Goal: Information Seeking & Learning: Find specific fact

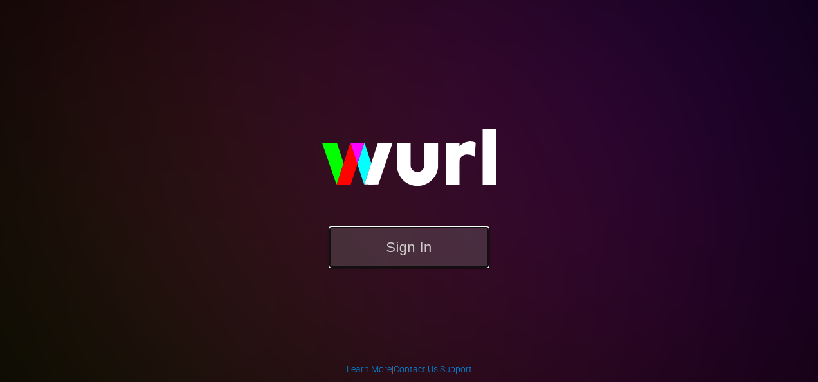
click at [407, 238] on button "Sign In" at bounding box center [409, 247] width 161 height 42
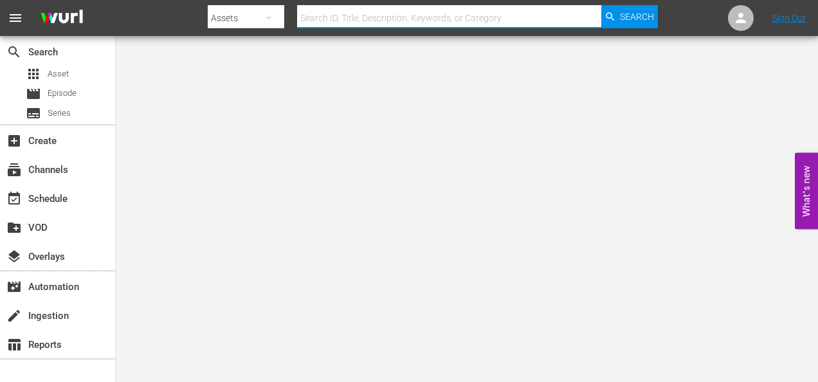
click at [329, 15] on input "text" at bounding box center [449, 18] width 304 height 31
paste input "OB0800143"
type input "OB0800143"
click at [659, 28] on nav "menu Search By Assets Search ID, Title, Description, Keywords, or Category OB08…" at bounding box center [409, 18] width 818 height 36
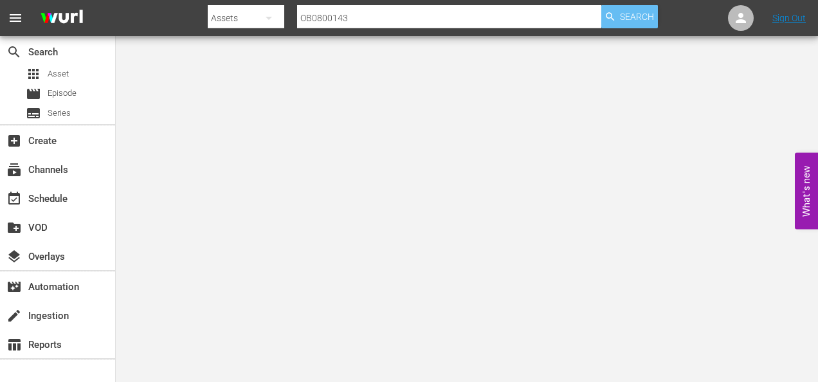
click at [646, 24] on span "Search" at bounding box center [637, 16] width 34 height 23
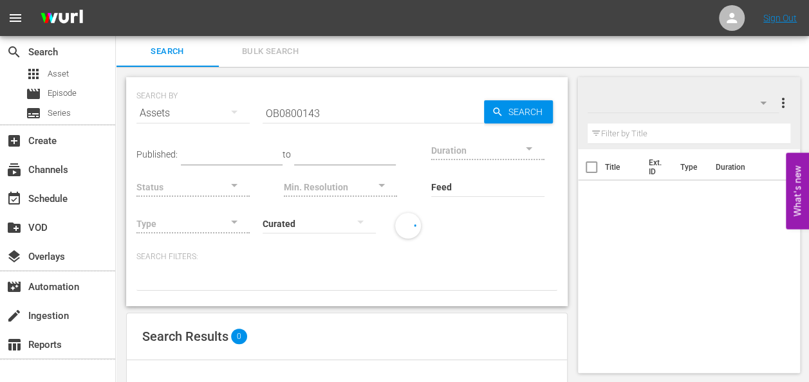
click at [269, 59] on button "Bulk Search" at bounding box center [270, 51] width 103 height 31
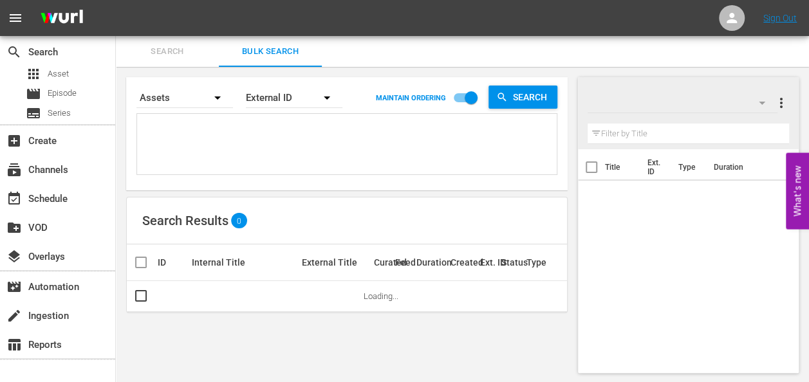
click at [252, 125] on textarea at bounding box center [348, 146] width 416 height 59
paste textarea "OB0800143"
type textarea "OB0800143"
click at [541, 100] on span "Search" at bounding box center [533, 97] width 50 height 23
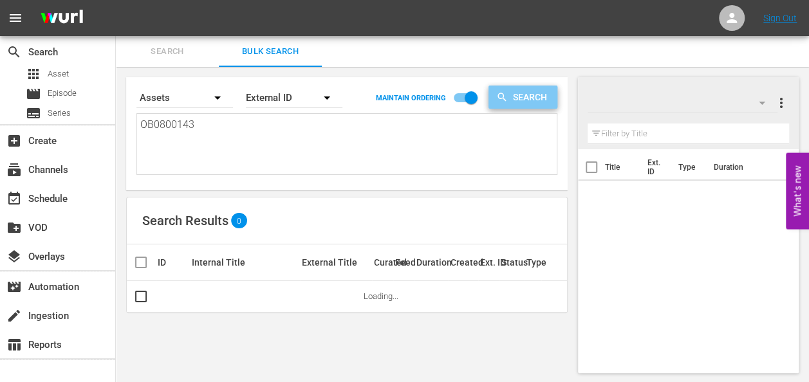
drag, startPoint x: 541, startPoint y: 100, endPoint x: 521, endPoint y: 181, distance: 83.5
click at [521, 181] on div "Search By Assets Order By External ID MAINTAIN ORDERING Search OB0800143 OB0800…" at bounding box center [346, 133] width 441 height 113
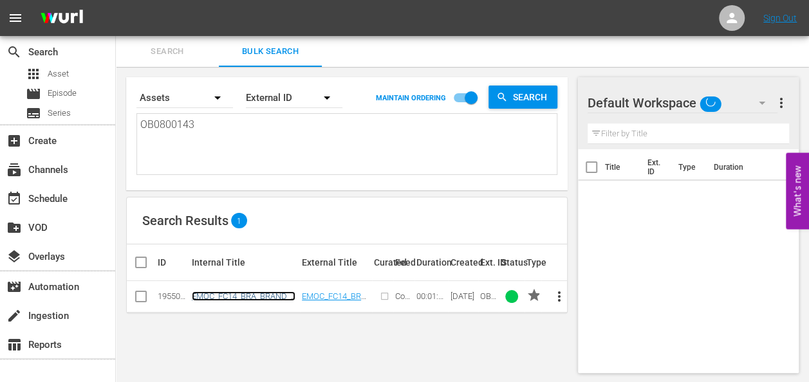
click at [262, 295] on link "EMOC_FC14_BRA_BRAND_60" at bounding box center [244, 300] width 104 height 19
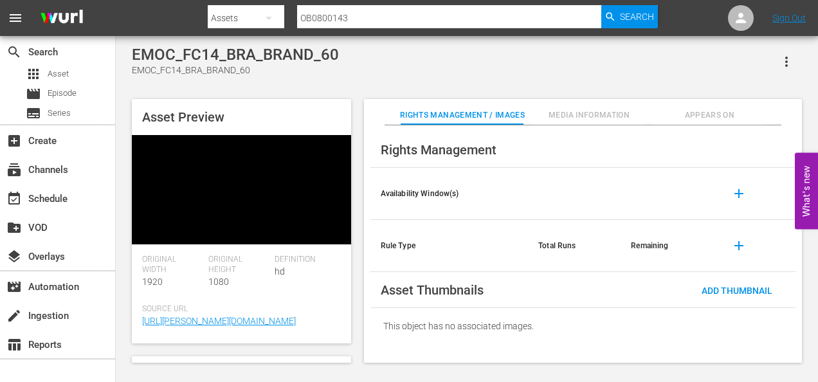
click at [224, 195] on video at bounding box center [241, 189] width 219 height 109
click at [268, 182] on video at bounding box center [241, 189] width 219 height 109
click at [284, 161] on video at bounding box center [241, 189] width 219 height 109
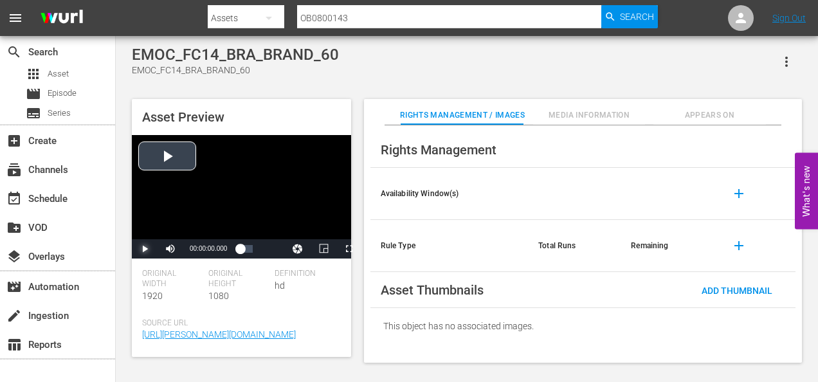
click at [145, 249] on span "Video Player" at bounding box center [145, 249] width 0 height 0
click at [349, 249] on span "Video Player" at bounding box center [349, 249] width 0 height 0
click at [145, 249] on span "Video Player" at bounding box center [145, 249] width 0 height 0
click at [365, 15] on input "OB0800143" at bounding box center [449, 18] width 304 height 31
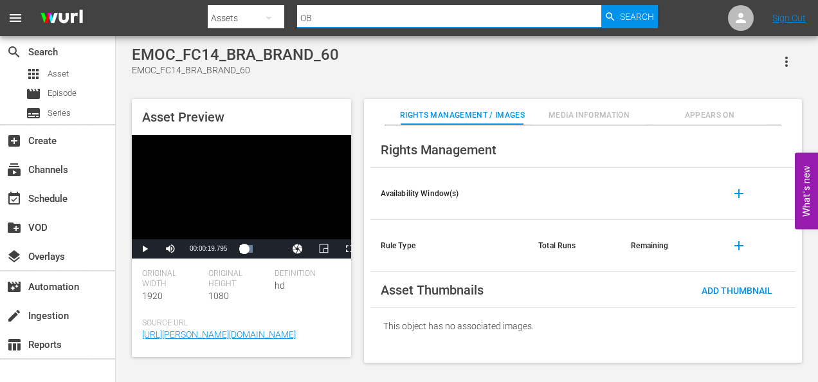
type input "O"
paste input "OB4900902"
type input "OB4900902"
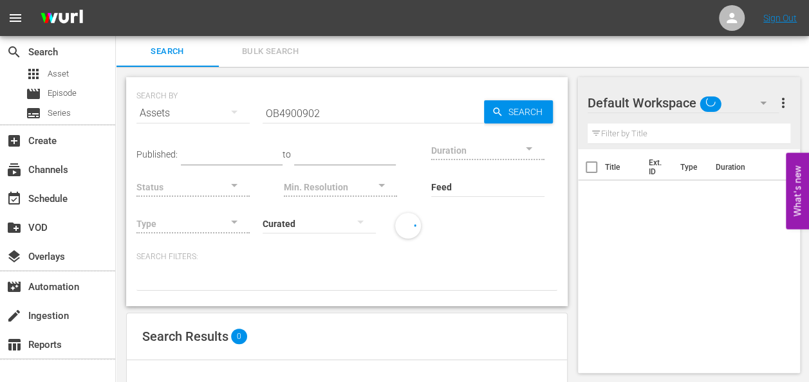
click at [280, 51] on span "Bulk Search" at bounding box center [269, 51] width 87 height 15
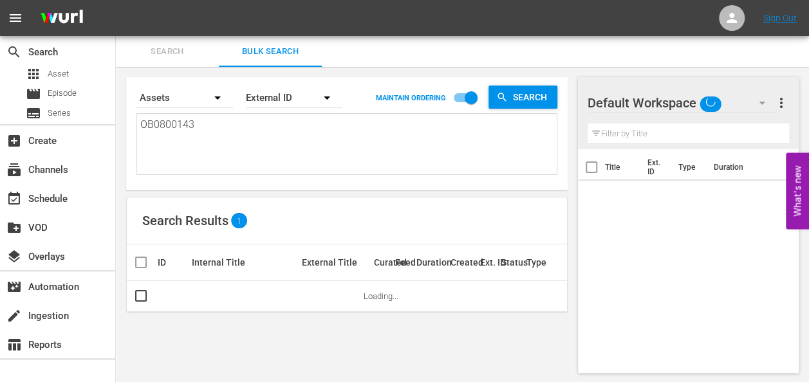
click at [279, 135] on textarea "OB0800143" at bounding box center [348, 146] width 416 height 59
paste textarea "OB4900902"
type textarea "OB4900902"
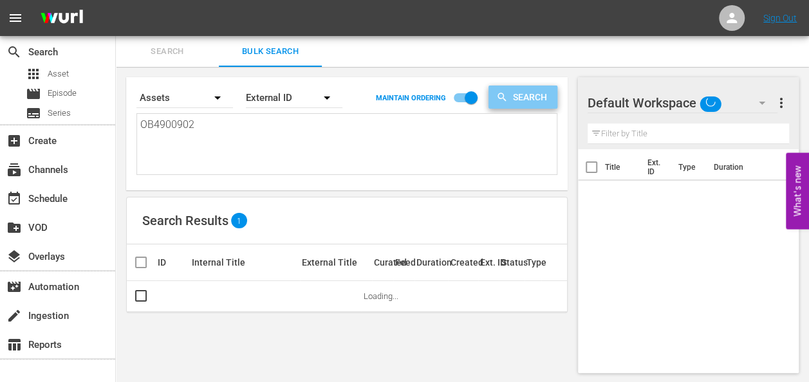
click at [529, 102] on span "Search" at bounding box center [533, 97] width 50 height 23
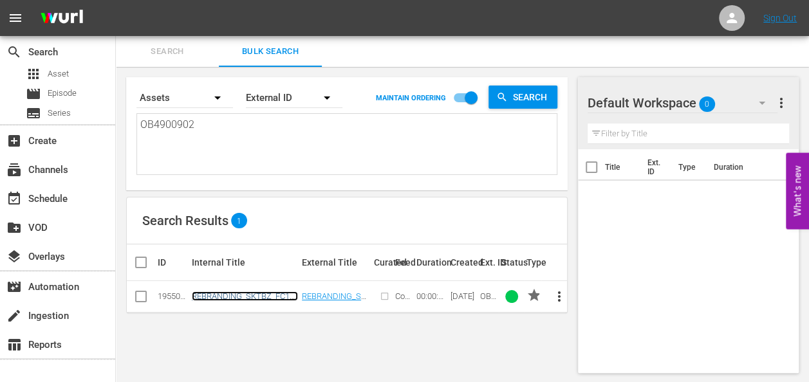
click at [253, 296] on link "REBRANDING_SKTBZ_FC13_BRA_PROMO_NEWSEASON9_30" at bounding box center [245, 305] width 106 height 29
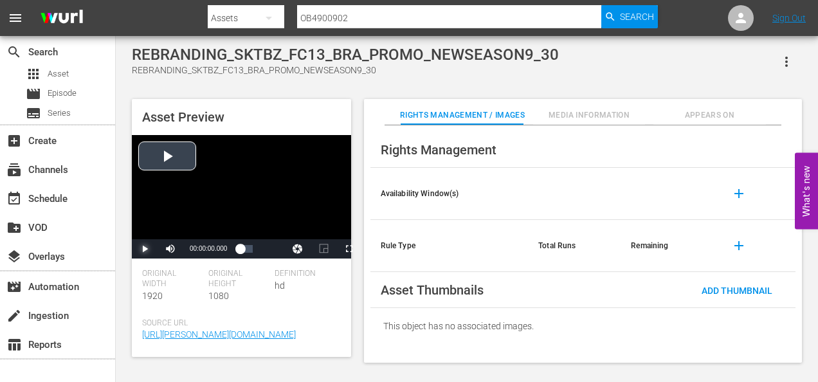
click at [145, 249] on span "Video Player" at bounding box center [145, 249] width 0 height 0
click at [349, 249] on span "Video Player" at bounding box center [349, 249] width 0 height 0
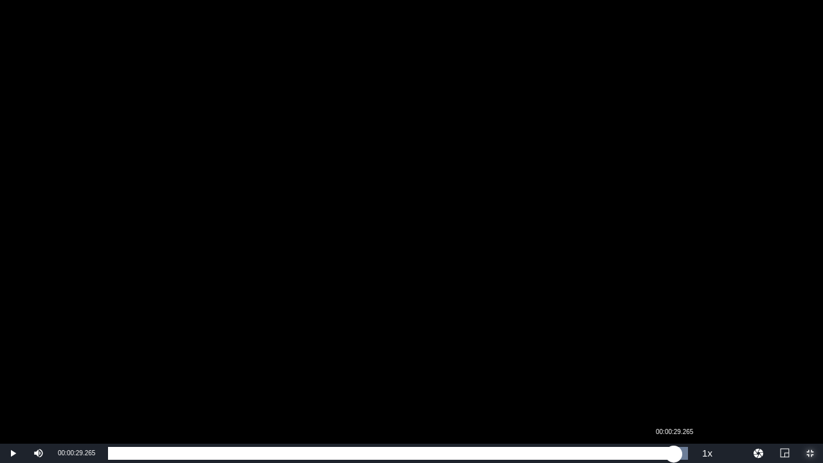
click at [674, 381] on div "Loaded : 100.00% 00:00:29.265 00:00:10.547" at bounding box center [398, 453] width 580 height 13
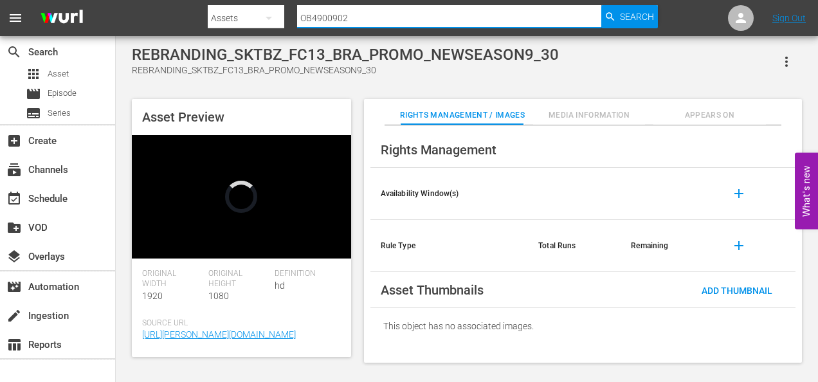
drag, startPoint x: 395, startPoint y: 21, endPoint x: 295, endPoint y: 3, distance: 102.0
click at [295, 3] on div "Search By Assets Search ID, Title, Description, Keywords, or Category OB4900902…" at bounding box center [433, 18] width 450 height 31
paste input "OB5900308"
type input "OB5900308"
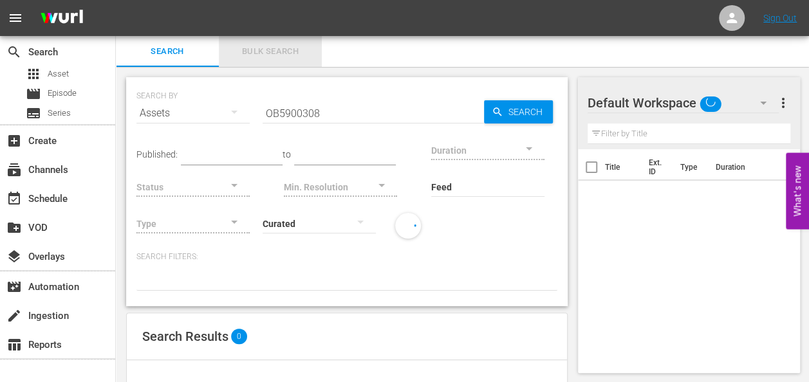
click at [282, 53] on span "Bulk Search" at bounding box center [269, 51] width 87 height 15
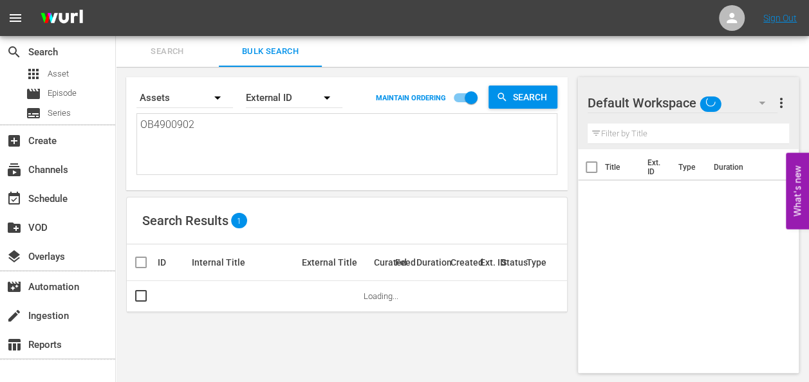
click at [235, 135] on textarea "OB4900902" at bounding box center [348, 146] width 416 height 59
drag, startPoint x: 235, startPoint y: 135, endPoint x: 110, endPoint y: 108, distance: 128.3
click at [116, 0] on div "search Search apps Asset movie Episode subtitles Series add_box Create subscrip…" at bounding box center [462, 0] width 693 height 0
paste textarea "OB5900308"
type textarea "OB5900308"
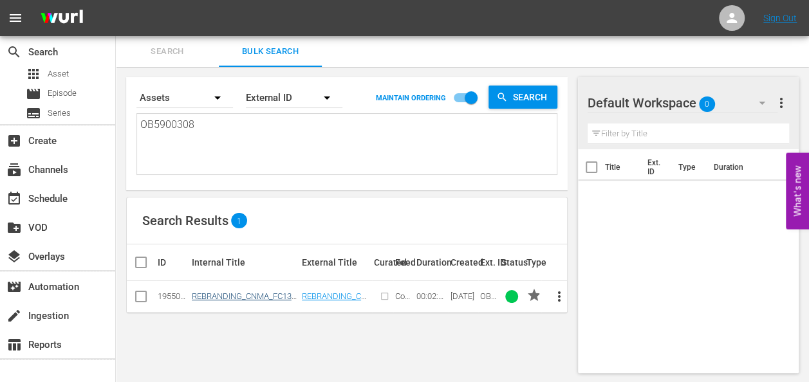
type textarea "OB5900308"
click at [208, 295] on link "REBRANDING_CNMA_FC13_BRA_SIZZLE_120" at bounding box center [244, 300] width 104 height 19
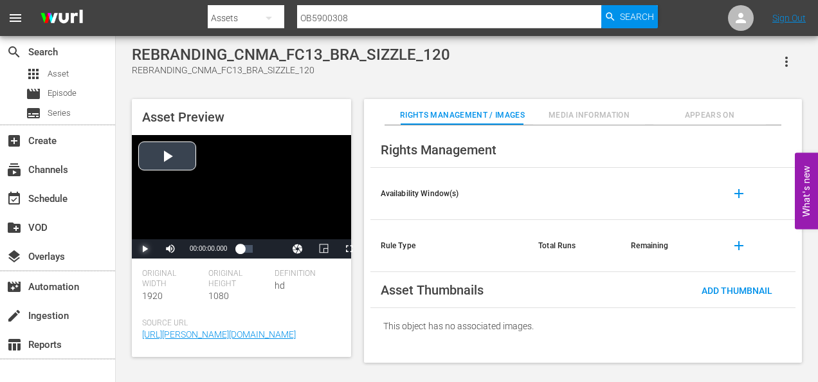
click at [145, 249] on span "Video Player" at bounding box center [145, 249] width 0 height 0
click at [349, 249] on span "Video Player" at bounding box center [349, 249] width 0 height 0
click at [145, 249] on span "Video Player" at bounding box center [145, 249] width 0 height 0
click at [242, 10] on div "Assets" at bounding box center [246, 18] width 77 height 36
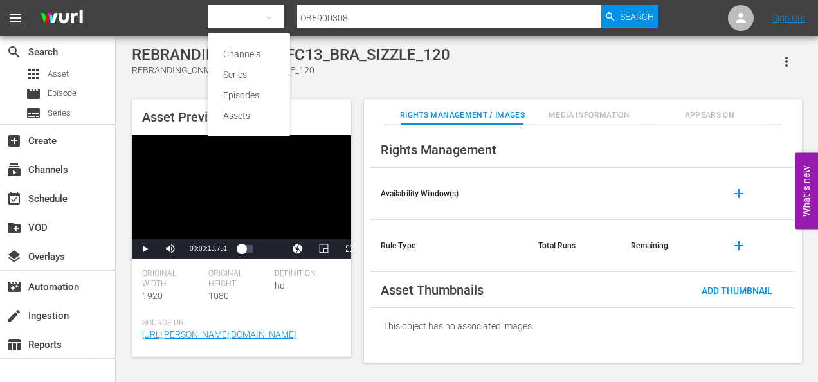
click at [301, 13] on div "Channels Series Episodes Assets" at bounding box center [409, 191] width 818 height 382
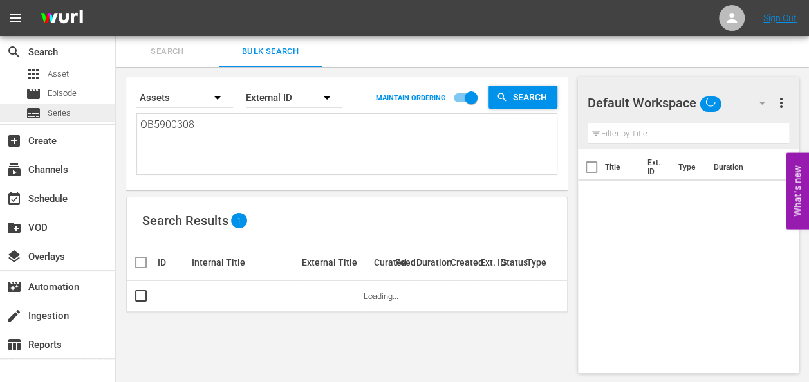
drag, startPoint x: 212, startPoint y: 115, endPoint x: 114, endPoint y: 120, distance: 98.6
click at [116, 0] on div "search Search apps Asset movie Episode subtitles Series add_box Create subscrip…" at bounding box center [462, 0] width 693 height 0
drag, startPoint x: 114, startPoint y: 120, endPoint x: 205, endPoint y: 125, distance: 90.8
click at [205, 125] on textarea "OB5900308" at bounding box center [348, 146] width 416 height 59
type textarea "OB590030"
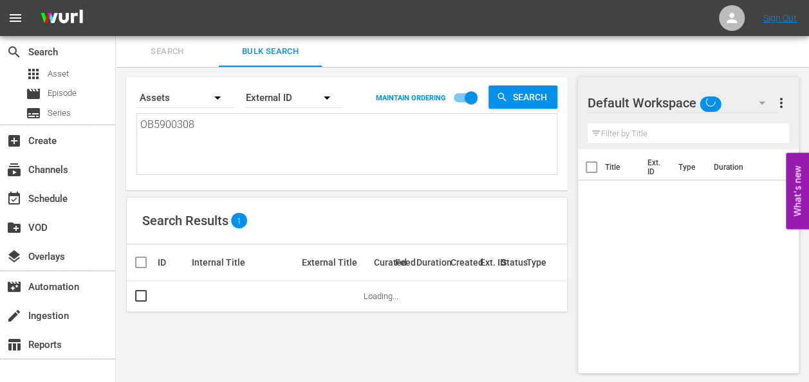
type textarea "OB590030"
type textarea "OB590030\"
type textarea "OB590030"
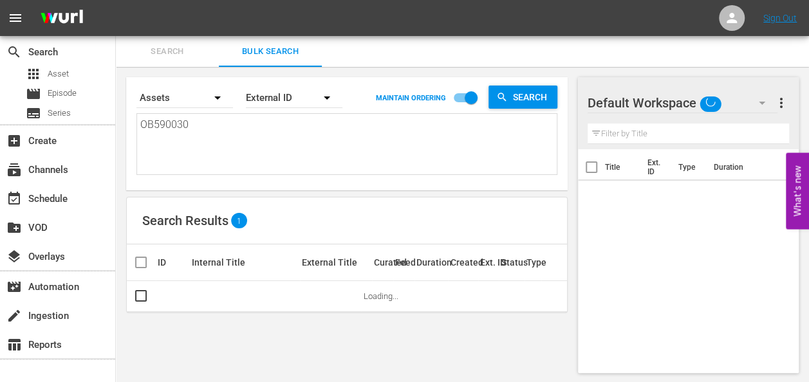
type textarea "OB59003"
type textarea "OB5900"
type textarea "OB590"
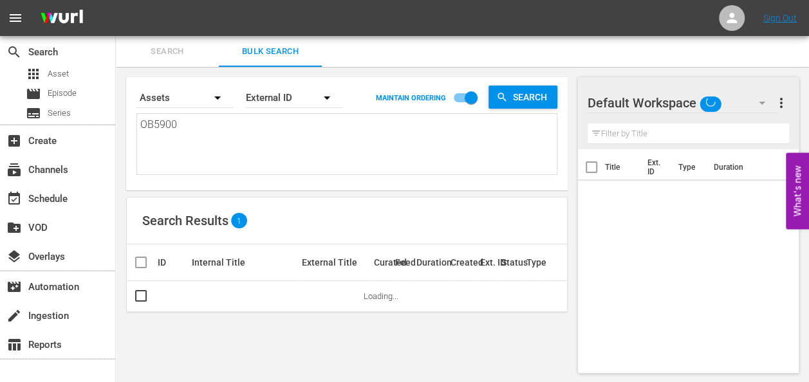
type textarea "OB590"
type textarea "OB59"
type textarea "OB5"
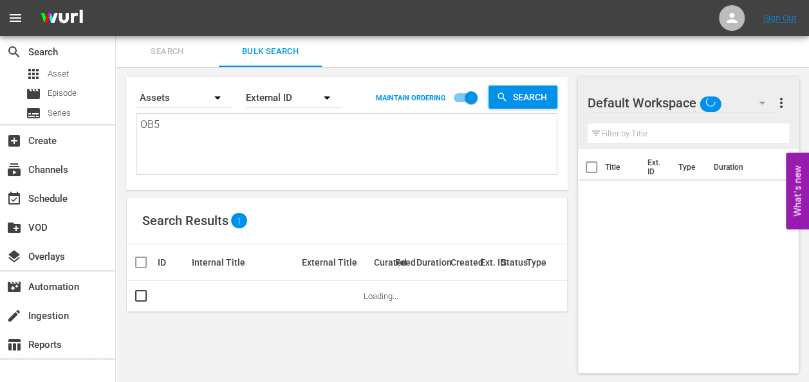
type textarea "OB"
type textarea "O"
paste textarea "OB5900309"
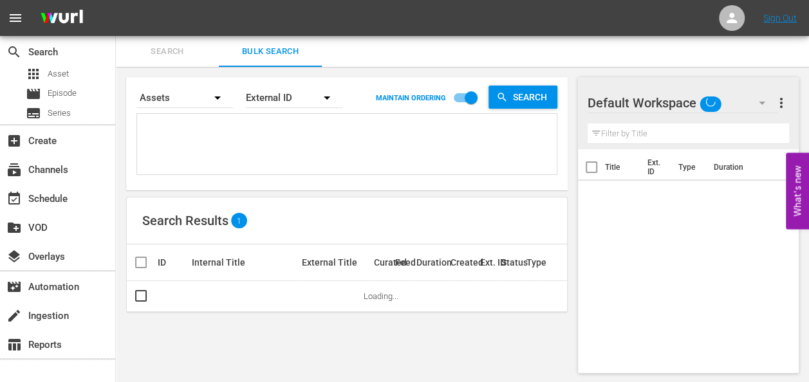
type textarea "OB5900309"
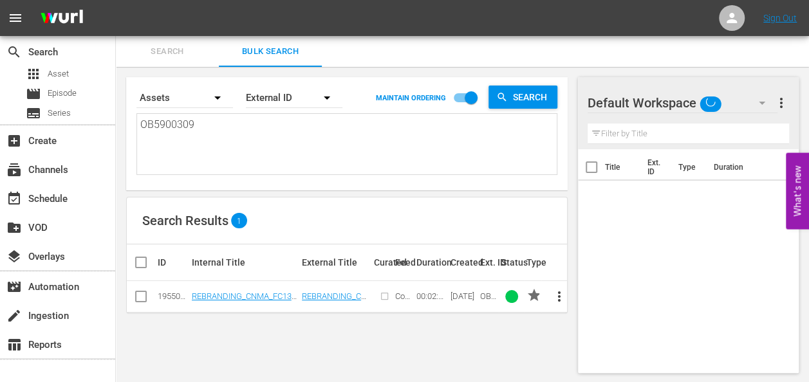
type textarea "OB5900309"
click at [529, 88] on span "Search" at bounding box center [533, 97] width 50 height 23
click at [230, 295] on link "REBRANDING_CNMA_FC13_BRA_MULTISHOW_HL_120" at bounding box center [244, 300] width 104 height 19
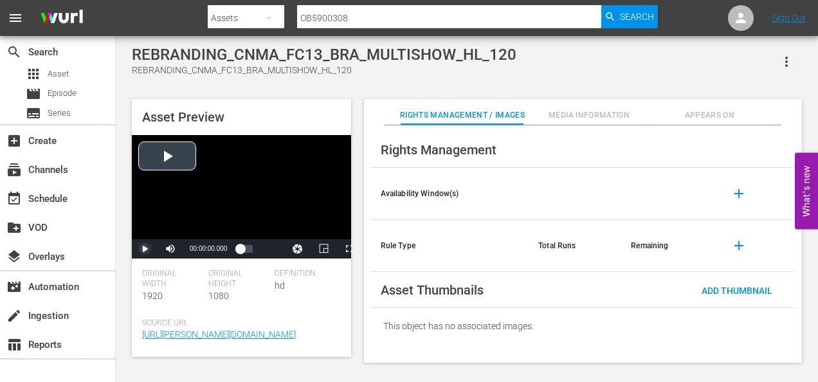
click at [145, 249] on span "Video Player" at bounding box center [145, 249] width 0 height 0
click at [349, 249] on span "Video Player" at bounding box center [349, 249] width 0 height 0
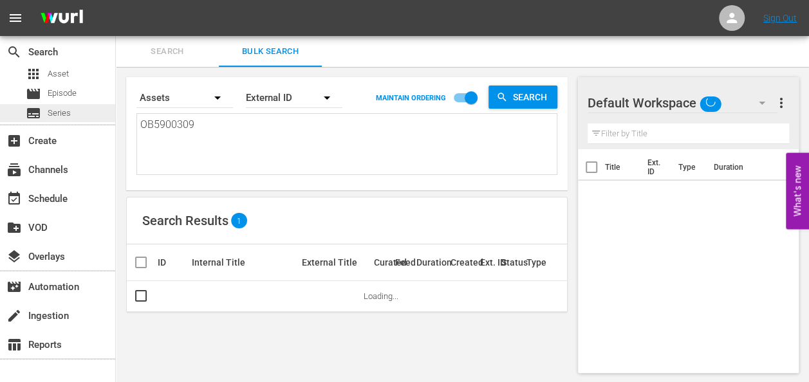
drag, startPoint x: 212, startPoint y: 127, endPoint x: 51, endPoint y: 111, distance: 162.3
click at [116, 0] on div "search Search apps Asset movie Episode subtitles Series add_box Create subscrip…" at bounding box center [462, 0] width 693 height 0
paste textarea "OB5900310"
type textarea "OB5900310"
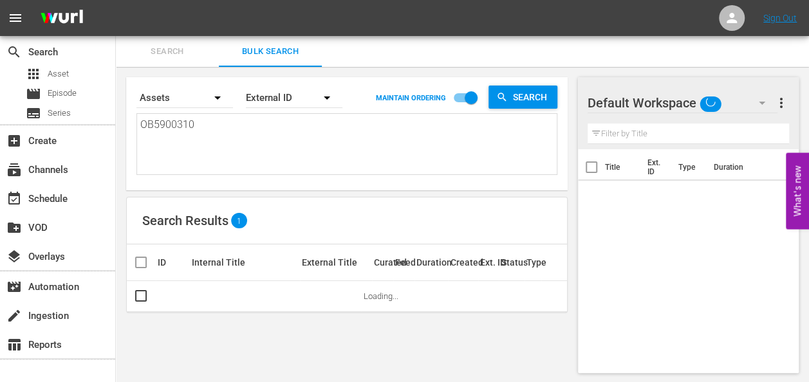
click at [514, 83] on div "Search By Assets Order By External ID MAINTAIN ORDERING Search" at bounding box center [346, 97] width 421 height 31
click at [517, 95] on span "Search" at bounding box center [533, 97] width 50 height 23
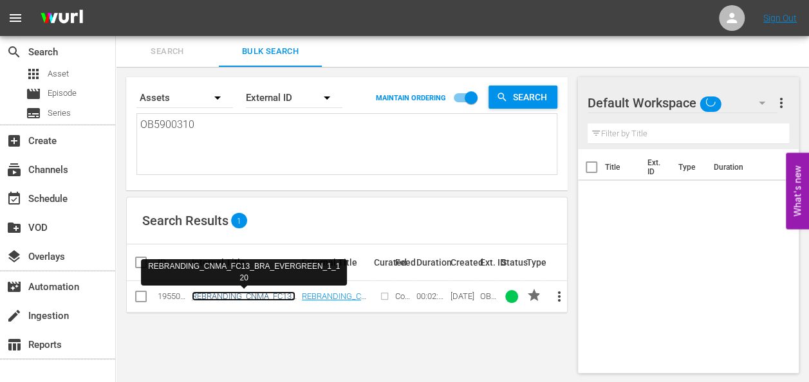
click at [262, 298] on link "REBRANDING_CNMA_FC13_BRA_EVERGREEN_1_120" at bounding box center [244, 300] width 104 height 19
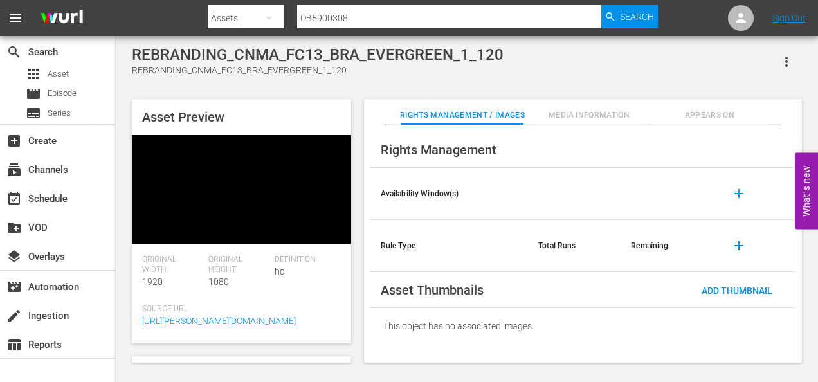
click at [261, 152] on video at bounding box center [241, 189] width 219 height 109
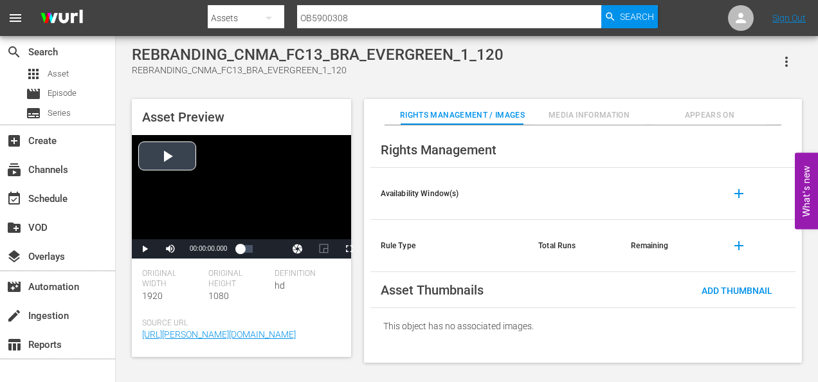
click at [167, 162] on div "Video Player" at bounding box center [241, 187] width 219 height 104
click at [349, 249] on span "Video Player" at bounding box center [349, 249] width 0 height 0
click at [145, 249] on span "Video Player" at bounding box center [145, 249] width 0 height 0
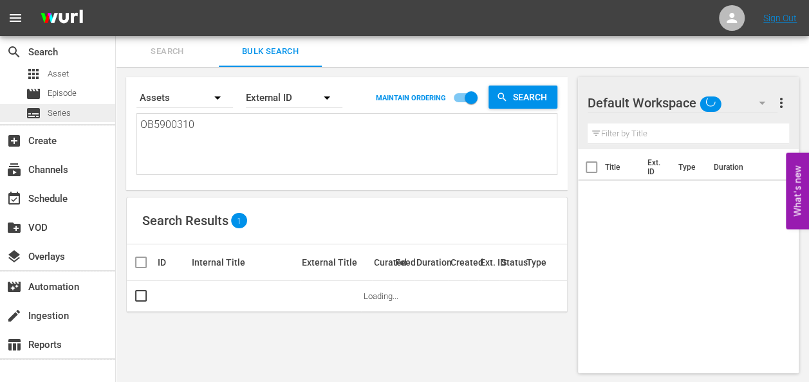
drag, startPoint x: 217, startPoint y: 124, endPoint x: 85, endPoint y: 112, distance: 133.0
click at [116, 0] on div "search Search apps Asset movie Episode subtitles Series add_box Create subscrip…" at bounding box center [462, 0] width 693 height 0
paste textarea "OM5900301"
type textarea "OM5900301"
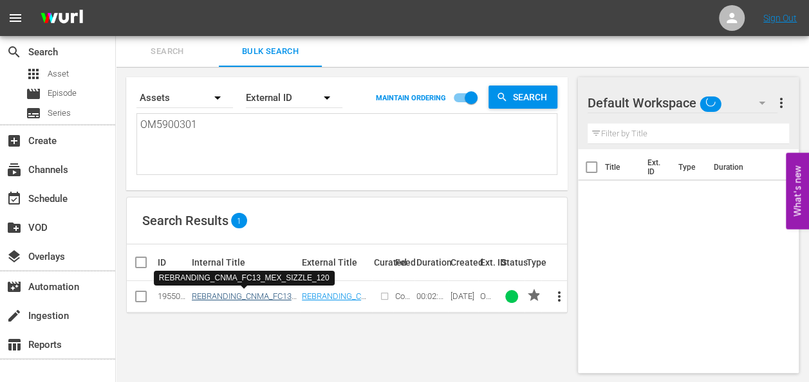
type textarea "OM5900301"
click at [270, 297] on link "REBRANDING_CNMA_FC13_MEX_SIZZLE_120" at bounding box center [244, 300] width 104 height 19
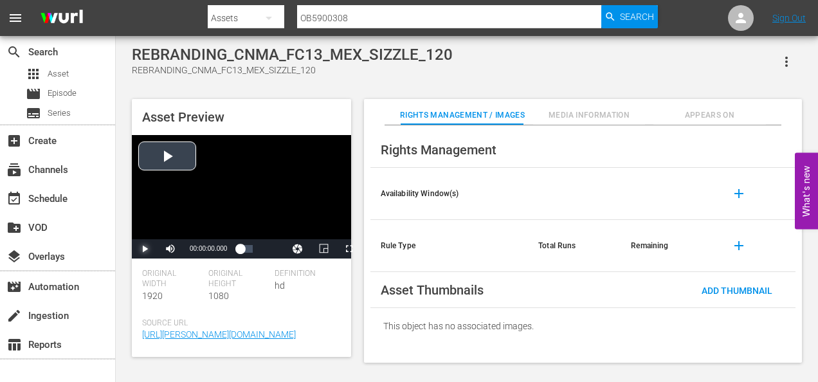
click at [145, 249] on span "Video Player" at bounding box center [145, 249] width 0 height 0
click at [349, 249] on span "Video Player" at bounding box center [349, 249] width 0 height 0
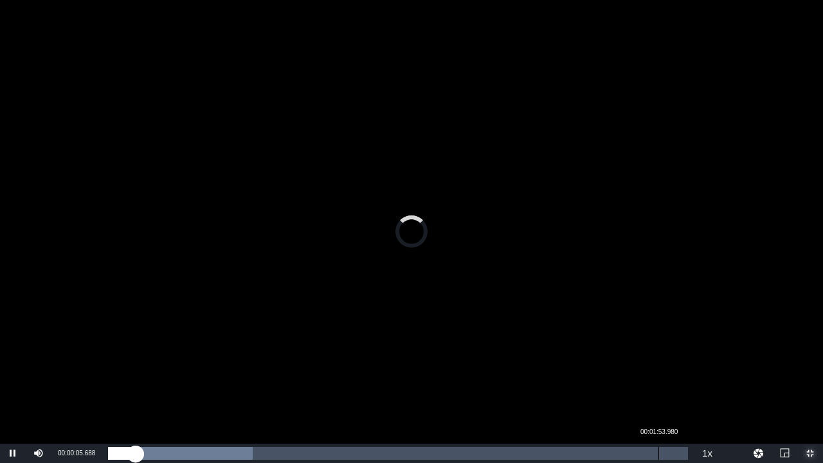
click at [661, 381] on div "Loaded : 24.90% 00:01:53.980 00:00:05.688" at bounding box center [398, 453] width 580 height 13
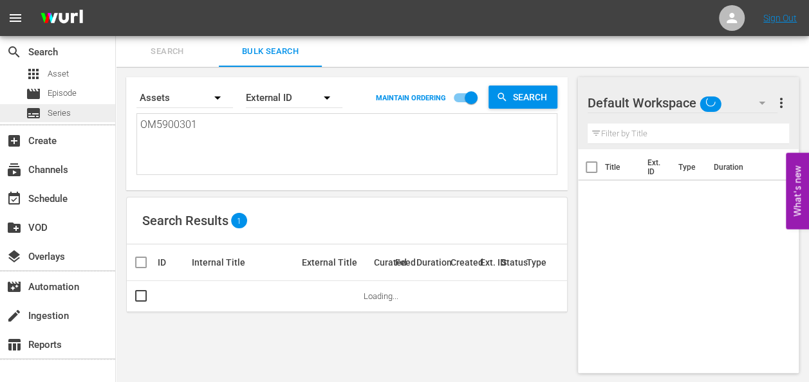
drag, startPoint x: 208, startPoint y: 125, endPoint x: 37, endPoint y: 108, distance: 171.9
click at [116, 0] on div "search Search apps Asset movie Episode subtitles Series add_box Create subscrip…" at bounding box center [462, 0] width 693 height 0
paste textarea "OM2900501"
type textarea "OM2900501"
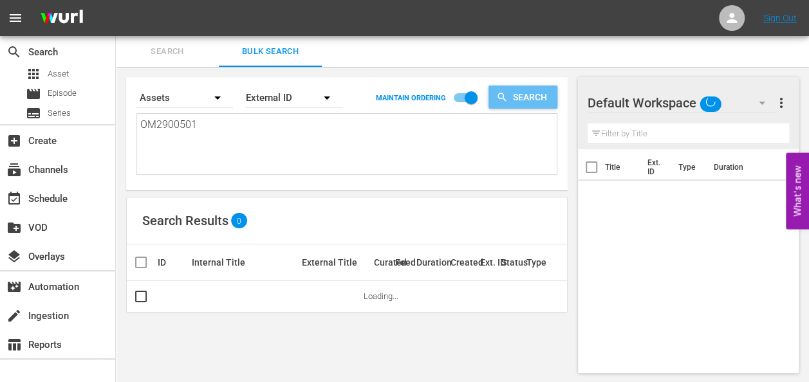
click at [517, 91] on span "Search" at bounding box center [533, 97] width 50 height 23
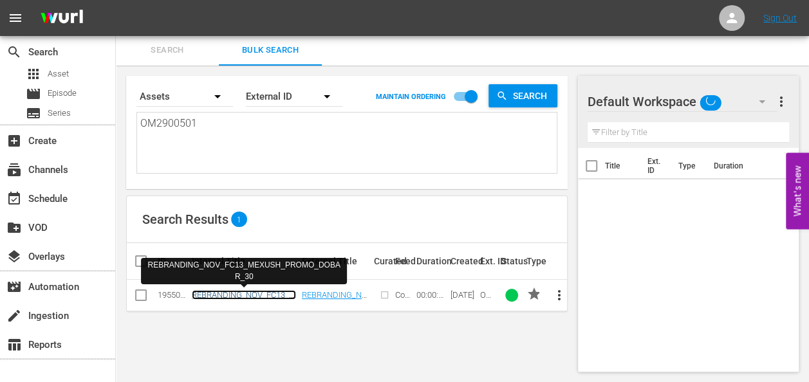
click at [252, 294] on link "REBRANDING_NOV_FC13_MEXUSH_PROMO_DOBAR_30" at bounding box center [244, 299] width 104 height 19
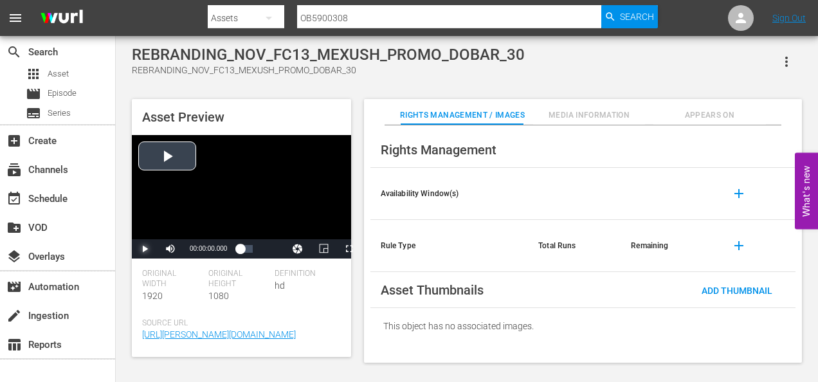
click at [145, 249] on span "Video Player" at bounding box center [145, 249] width 0 height 0
click at [349, 249] on span "Video Player" at bounding box center [349, 249] width 0 height 0
click at [145, 249] on span "Video Player" at bounding box center [145, 249] width 0 height 0
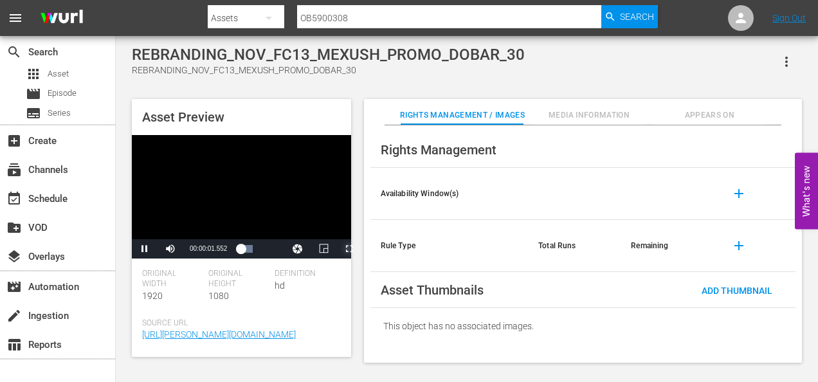
click at [349, 249] on span "Video Player" at bounding box center [349, 249] width 0 height 0
click at [145, 249] on span "Video Player" at bounding box center [145, 249] width 0 height 0
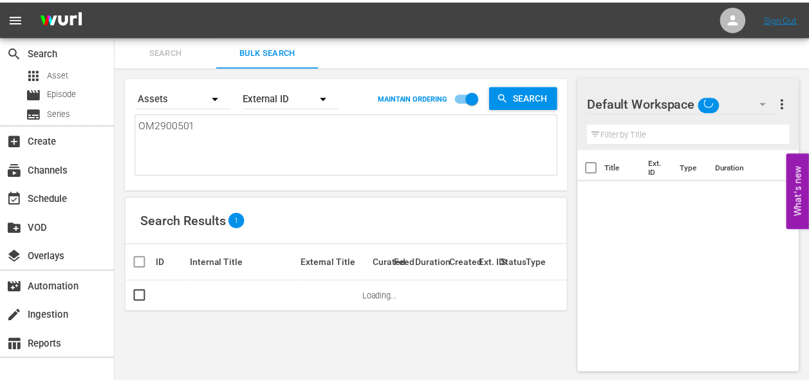
scroll to position [1, 0]
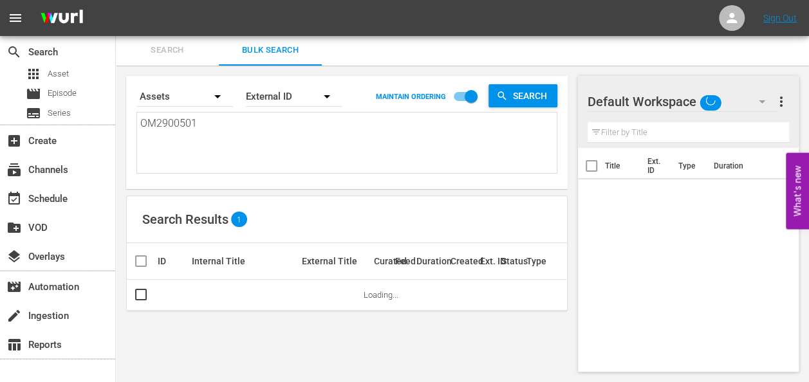
drag, startPoint x: 236, startPoint y: 122, endPoint x: 127, endPoint y: 122, distance: 109.4
click at [127, 122] on div "Search By Assets Order By External ID MAINTAIN ORDERING Search OM2900501 OM2900…" at bounding box center [346, 132] width 441 height 113
paste textarea "OU2900502"
type textarea "OU2900502"
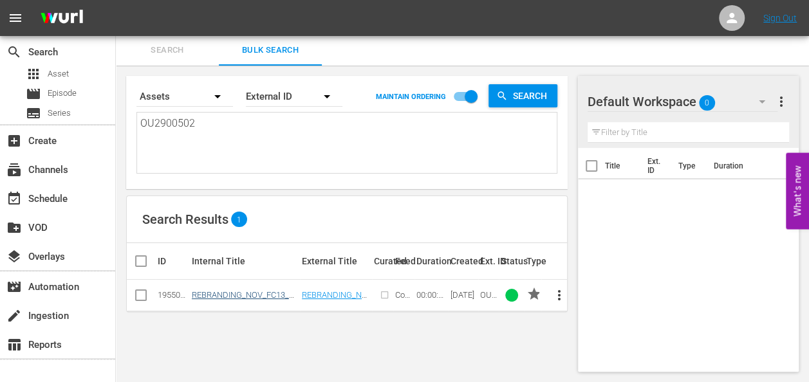
type textarea "OU2900502"
click at [238, 290] on link "REBRANDING_NOV_FC13_MEXUSH_PROMO_DOBAR_30" at bounding box center [244, 299] width 104 height 19
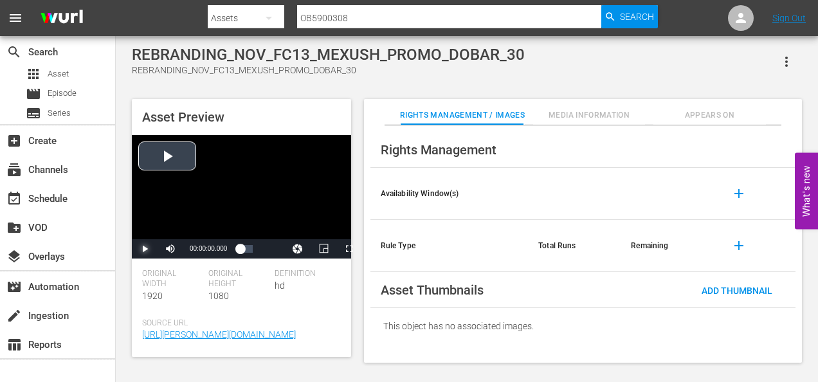
click at [145, 249] on span "Video Player" at bounding box center [145, 249] width 0 height 0
click at [349, 249] on span "Video Player" at bounding box center [349, 249] width 0 height 0
click at [145, 249] on span "Video Player" at bounding box center [145, 249] width 0 height 0
